Goal: Information Seeking & Learning: Learn about a topic

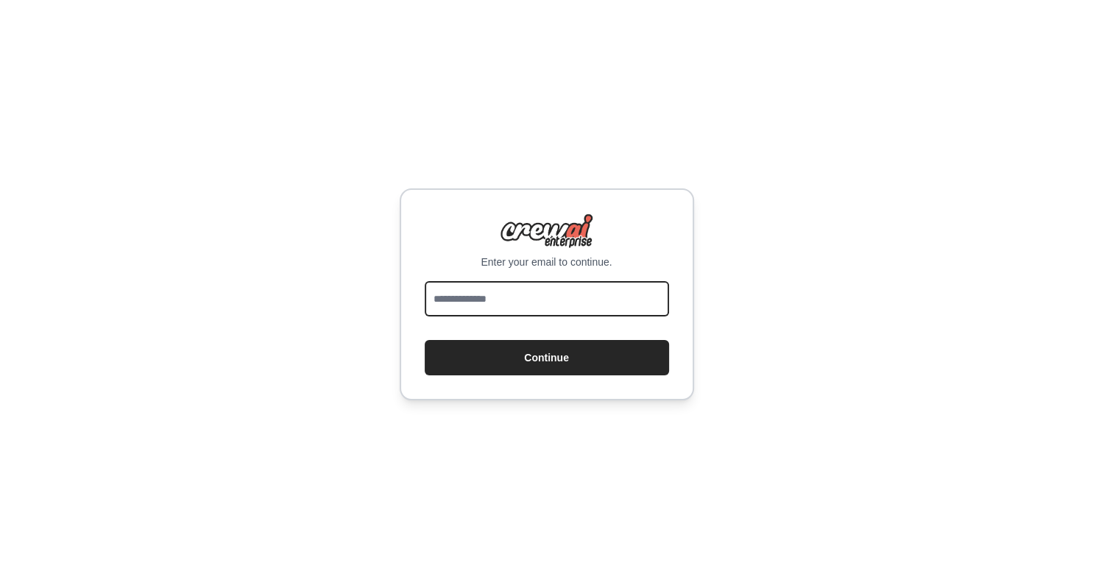
click at [463, 297] on input "email" at bounding box center [547, 298] width 244 height 35
type input "**********"
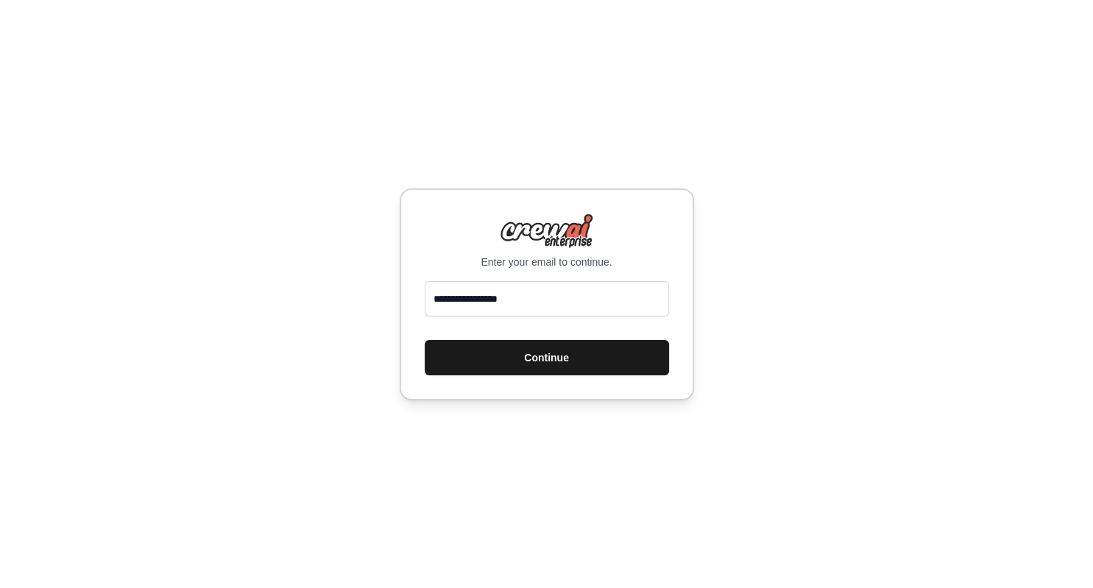
click at [514, 361] on button "Continue" at bounding box center [547, 357] width 244 height 35
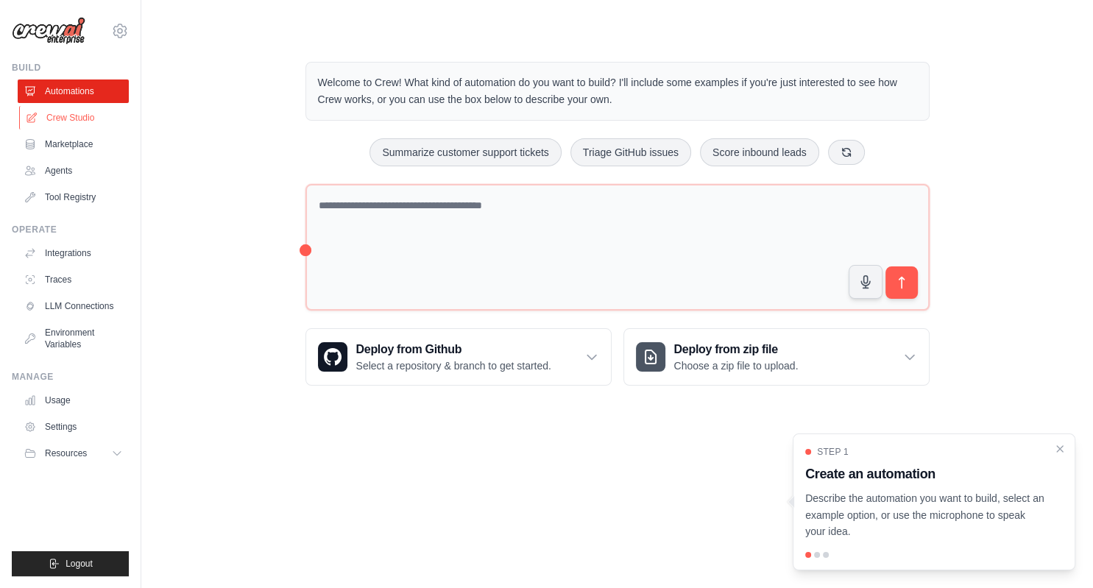
click at [81, 119] on link "Crew Studio" at bounding box center [74, 118] width 111 height 24
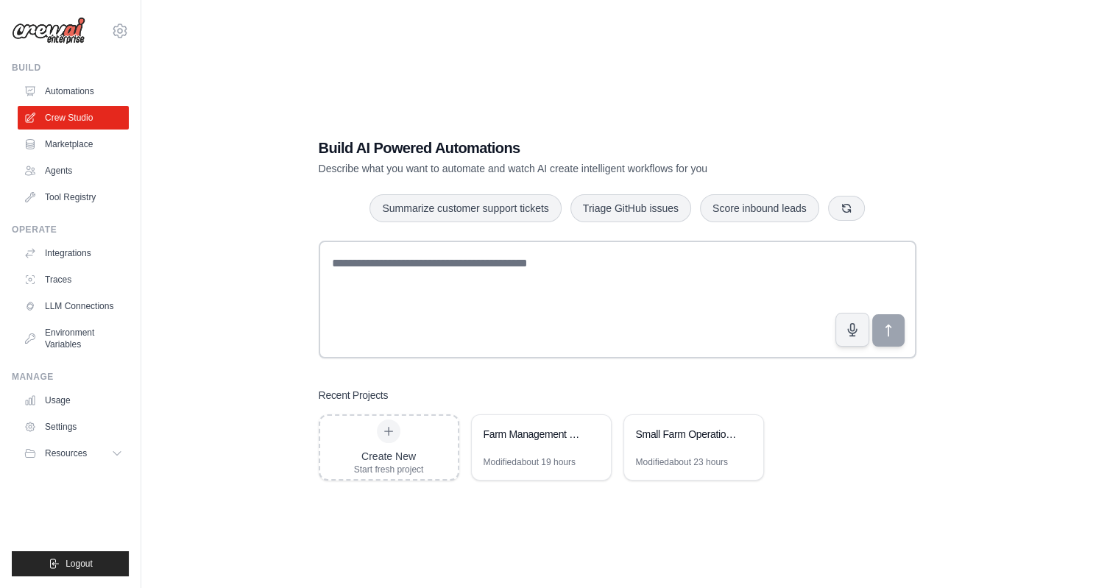
click at [57, 26] on img at bounding box center [49, 31] width 74 height 28
click at [69, 32] on img at bounding box center [49, 31] width 74 height 28
click at [46, 25] on img at bounding box center [49, 31] width 74 height 28
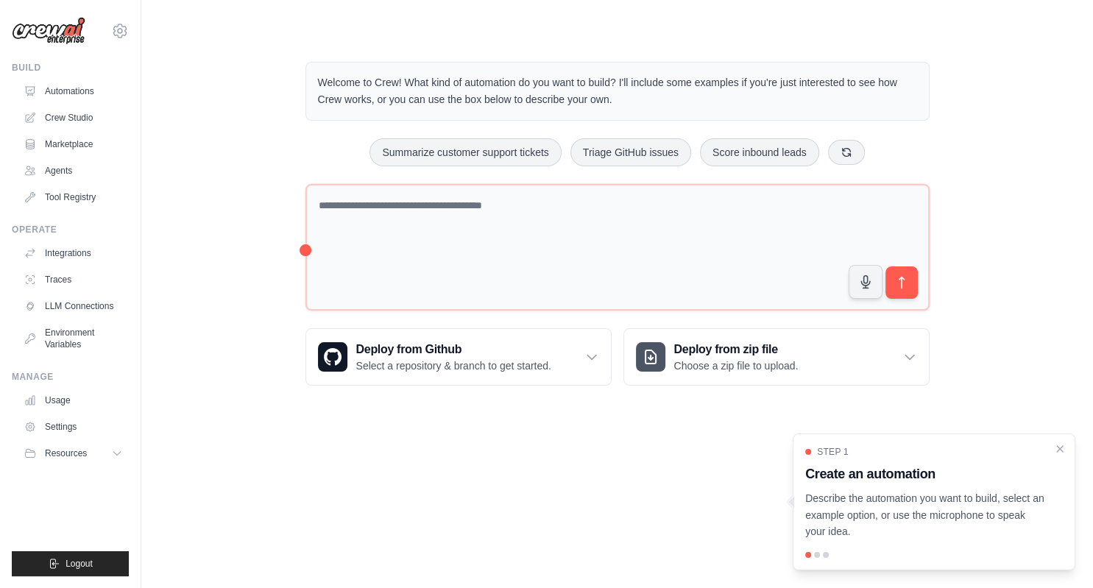
click at [55, 38] on img at bounding box center [49, 31] width 74 height 28
click at [114, 452] on icon at bounding box center [119, 454] width 12 height 12
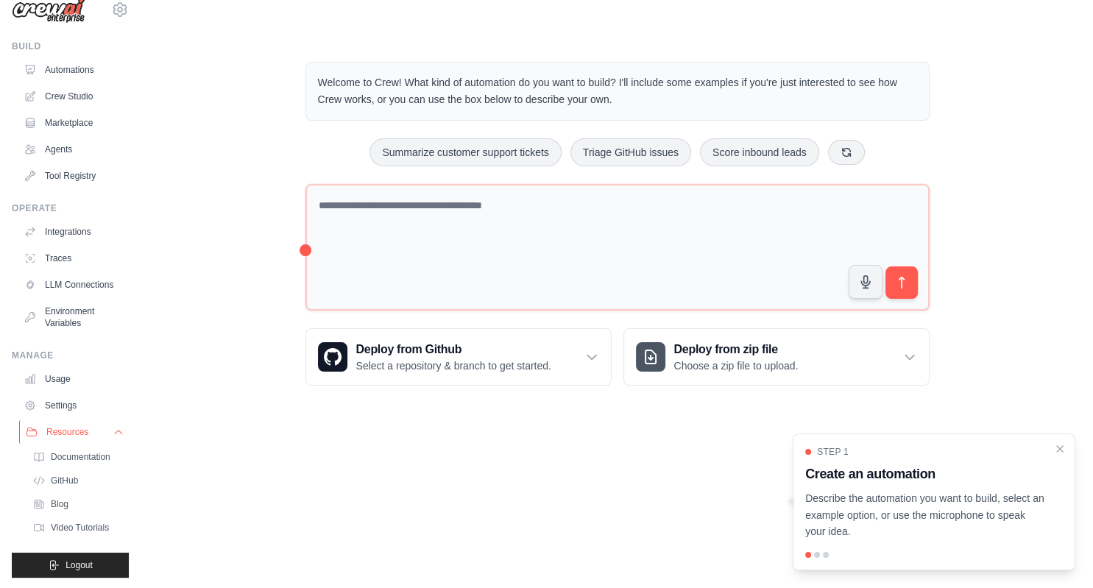
scroll to position [22, 0]
click at [74, 525] on span "Video Tutorials" at bounding box center [81, 527] width 58 height 12
click at [114, 427] on icon at bounding box center [119, 431] width 12 height 12
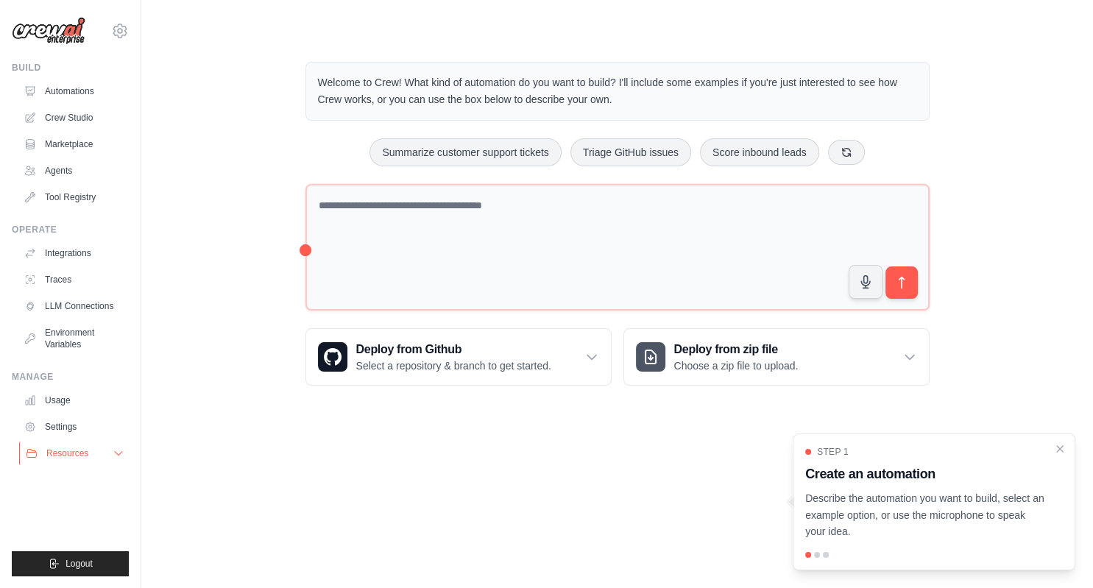
scroll to position [0, 0]
click at [116, 455] on icon at bounding box center [119, 454] width 12 height 12
click at [116, 455] on icon at bounding box center [118, 454] width 7 height 4
click at [54, 28] on img at bounding box center [49, 31] width 74 height 28
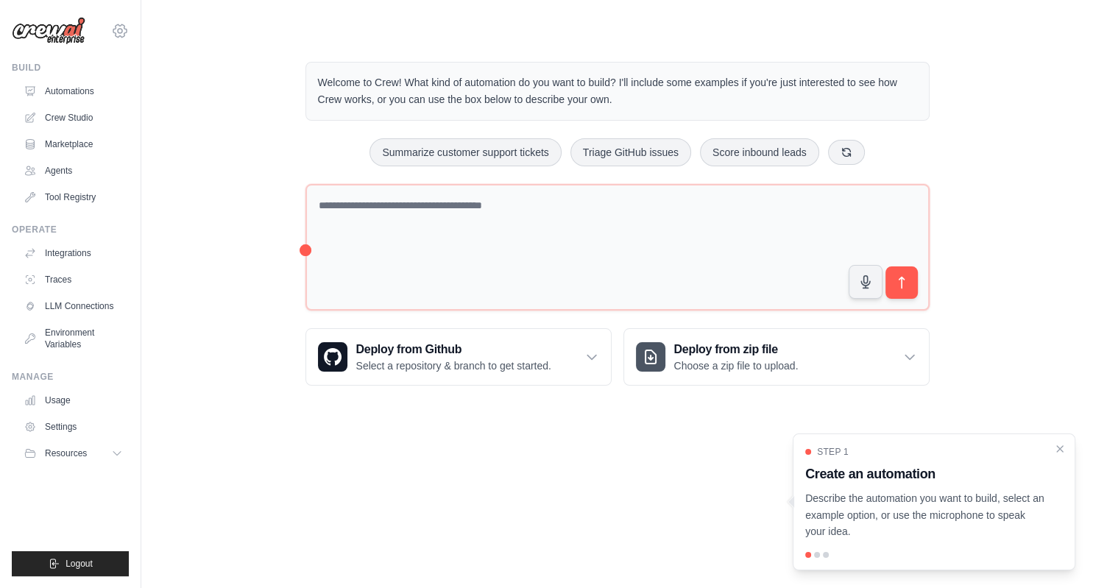
click at [125, 28] on icon at bounding box center [120, 31] width 18 height 18
